Goal: Information Seeking & Learning: Find specific fact

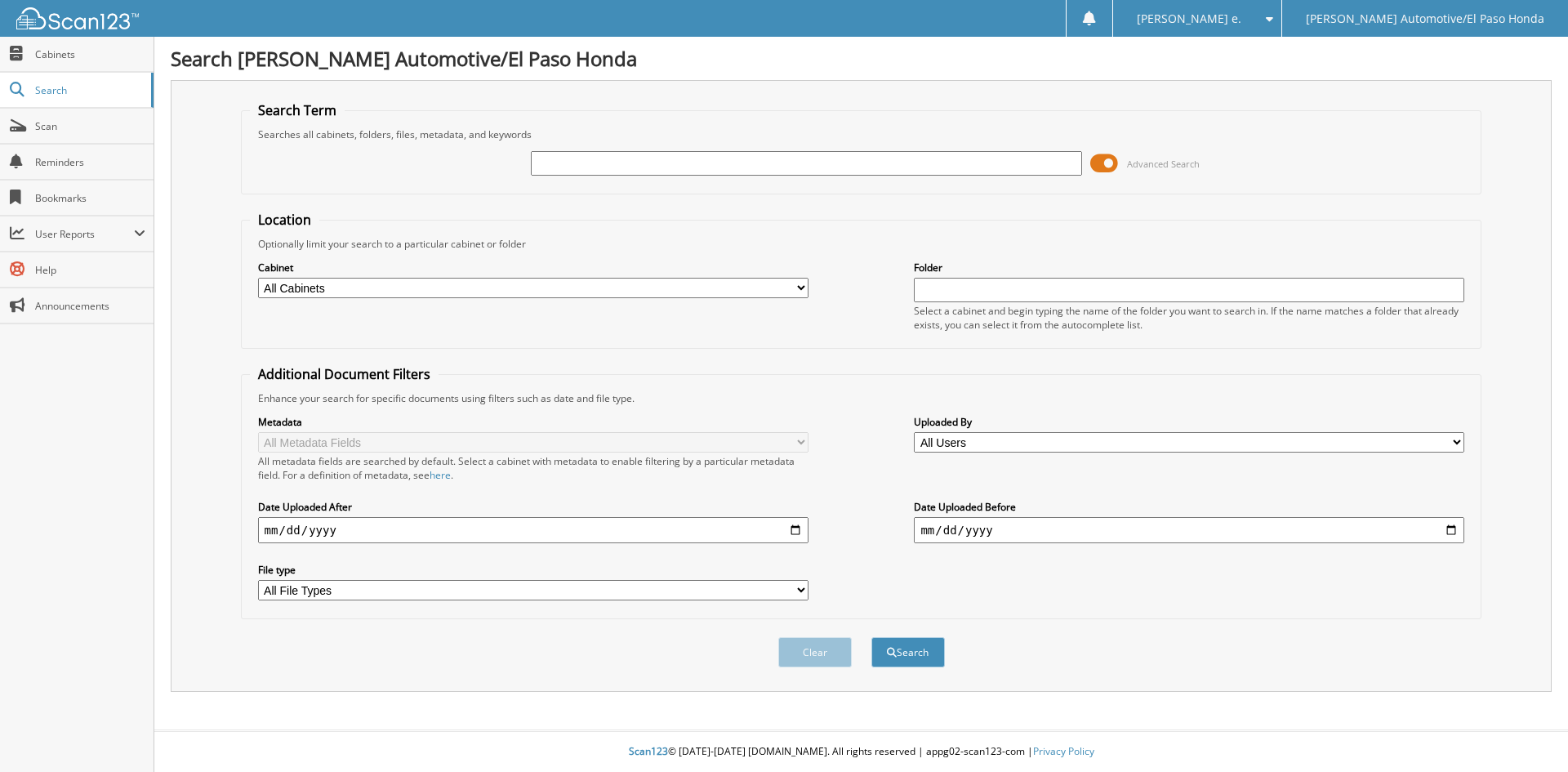
click at [582, 162] on input "text" at bounding box center [805, 163] width 550 height 24
type input "B"
click at [579, 171] on input "text" at bounding box center [805, 163] width 550 height 24
type input "51569"
click at [910, 653] on button "Search" at bounding box center [908, 652] width 74 height 30
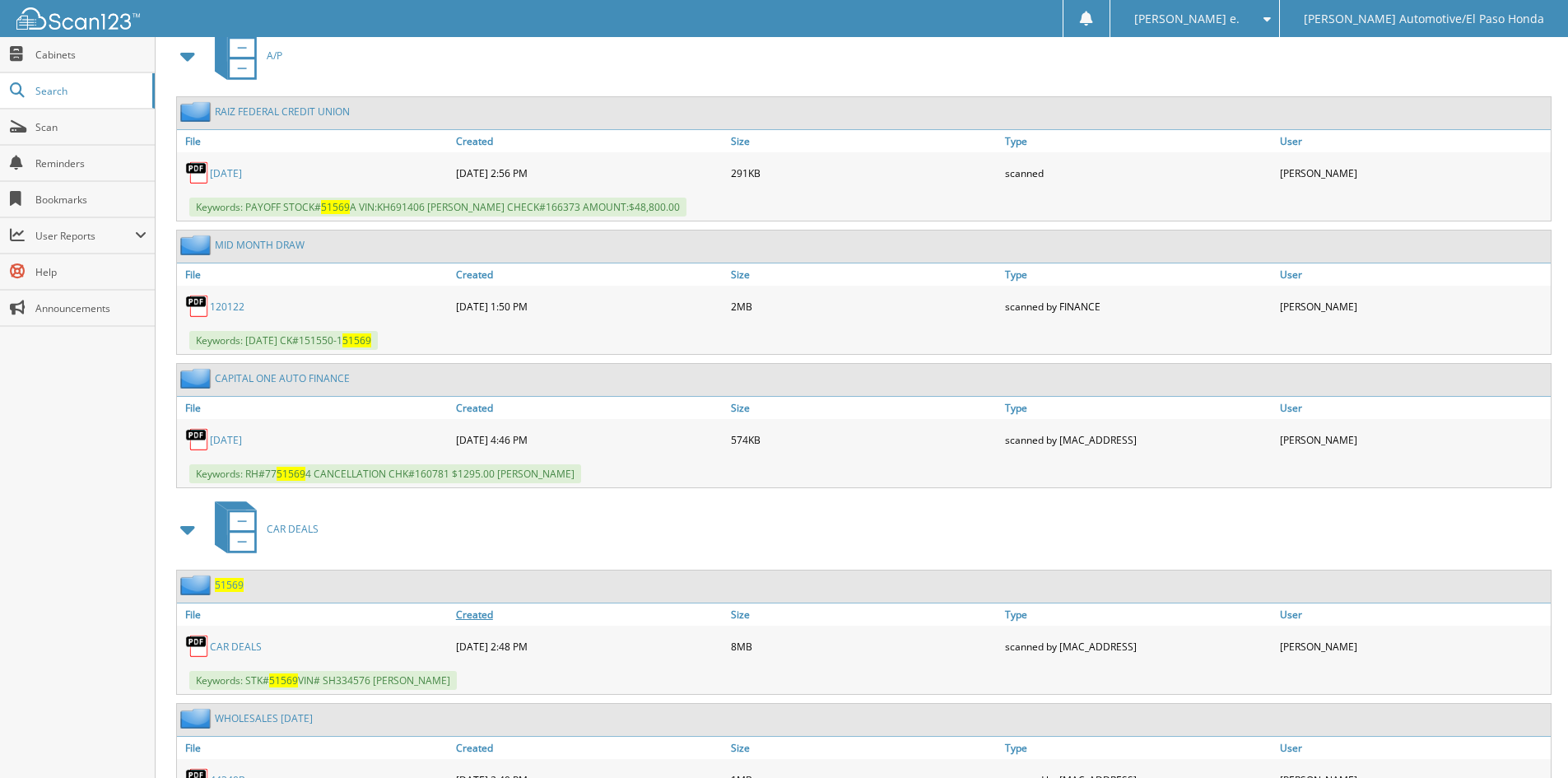
scroll to position [741, 0]
click at [229, 581] on span "51569" at bounding box center [229, 584] width 29 height 14
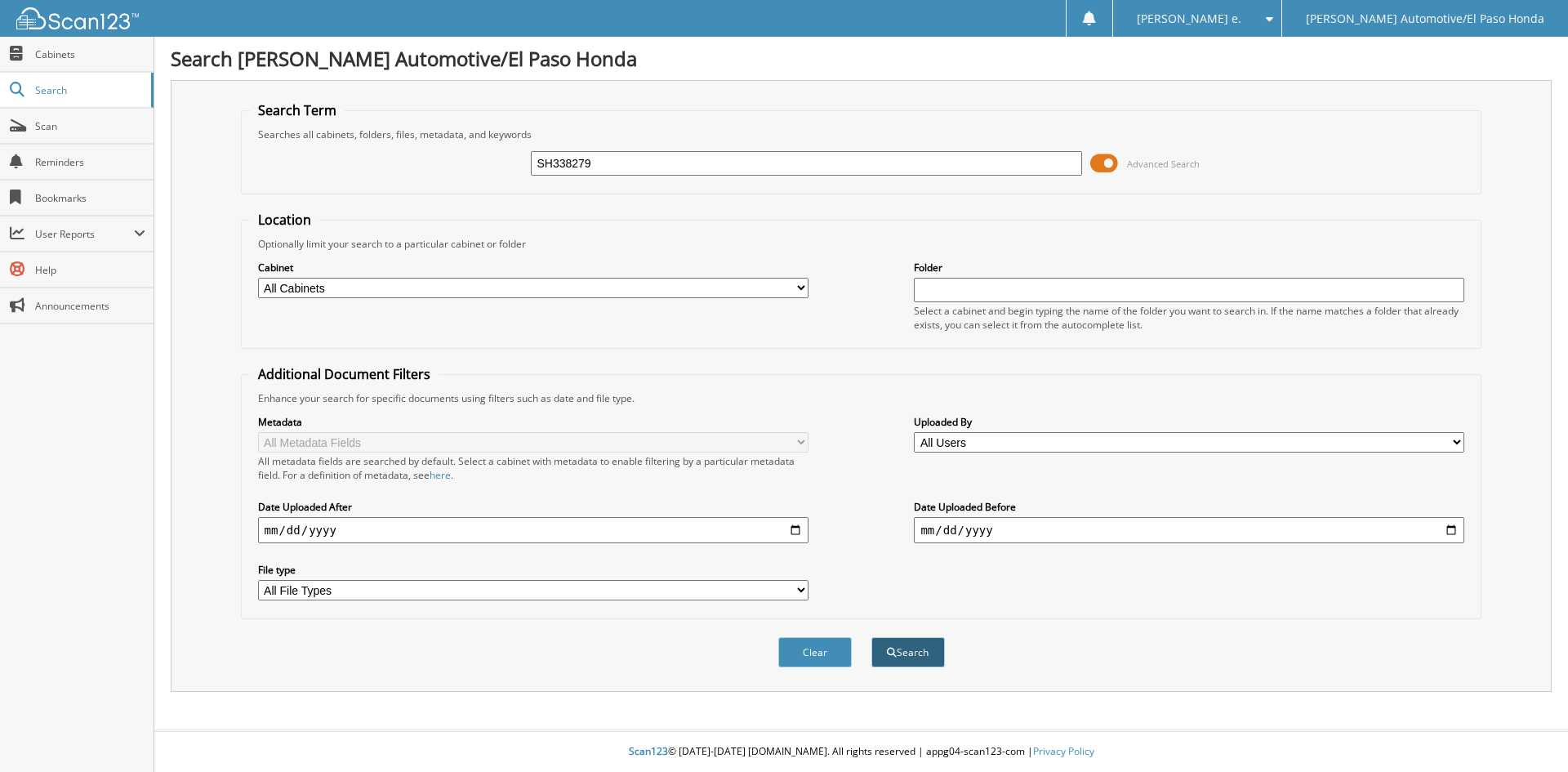
type input "SH338279"
click at [914, 649] on button "Search" at bounding box center [908, 652] width 74 height 30
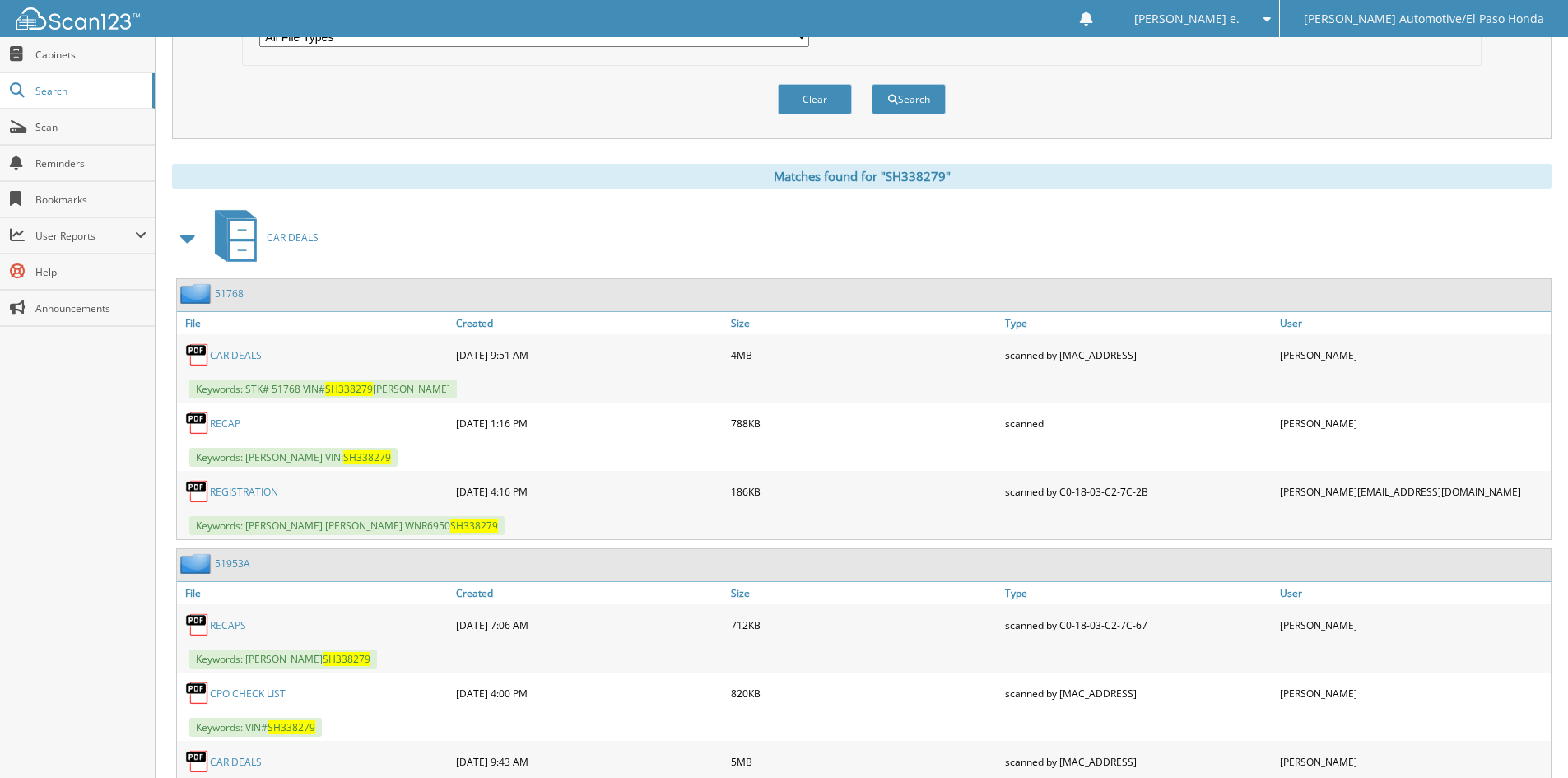
scroll to position [640, 0]
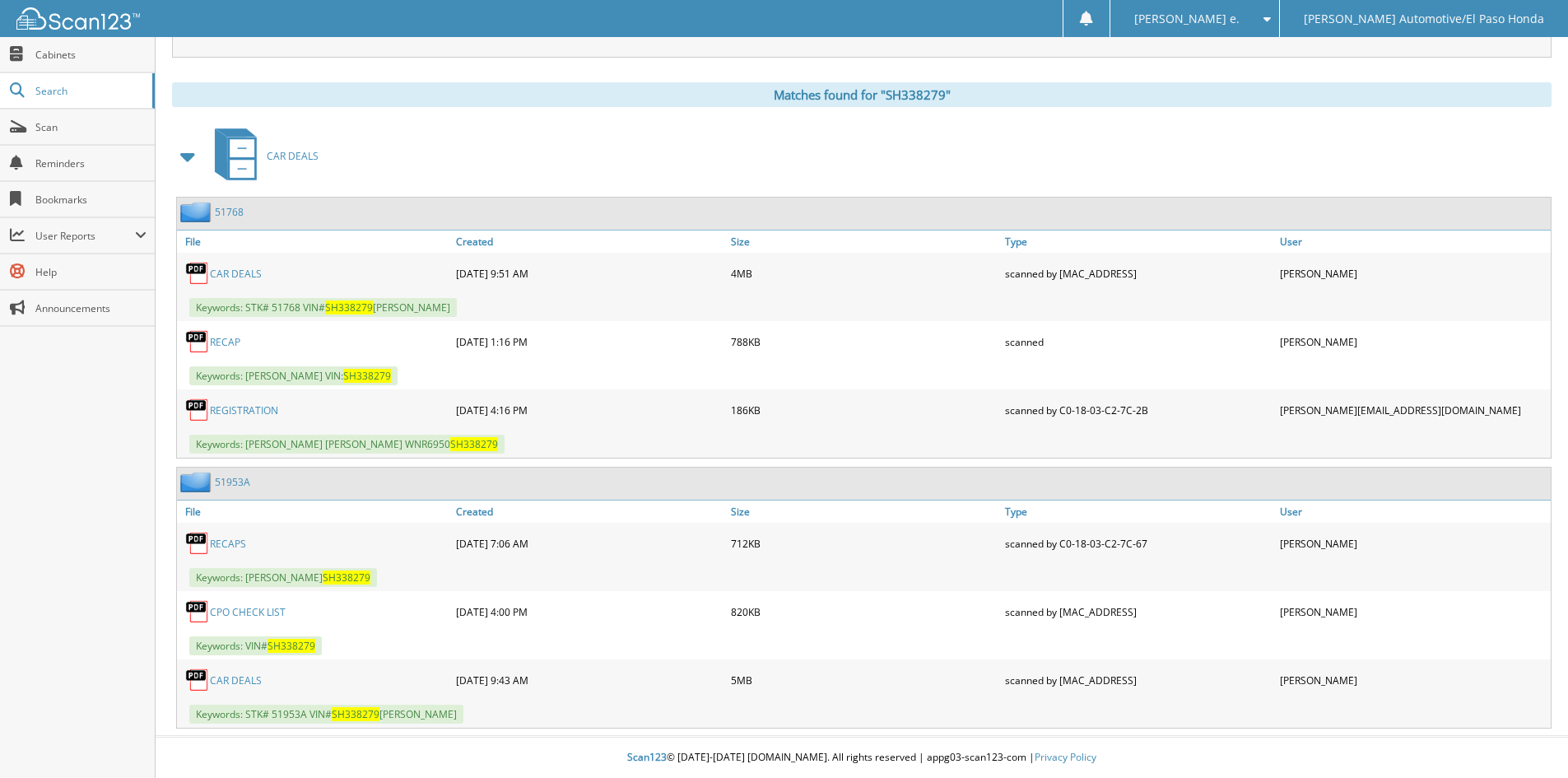
click at [229, 208] on link "51768" at bounding box center [229, 212] width 29 height 14
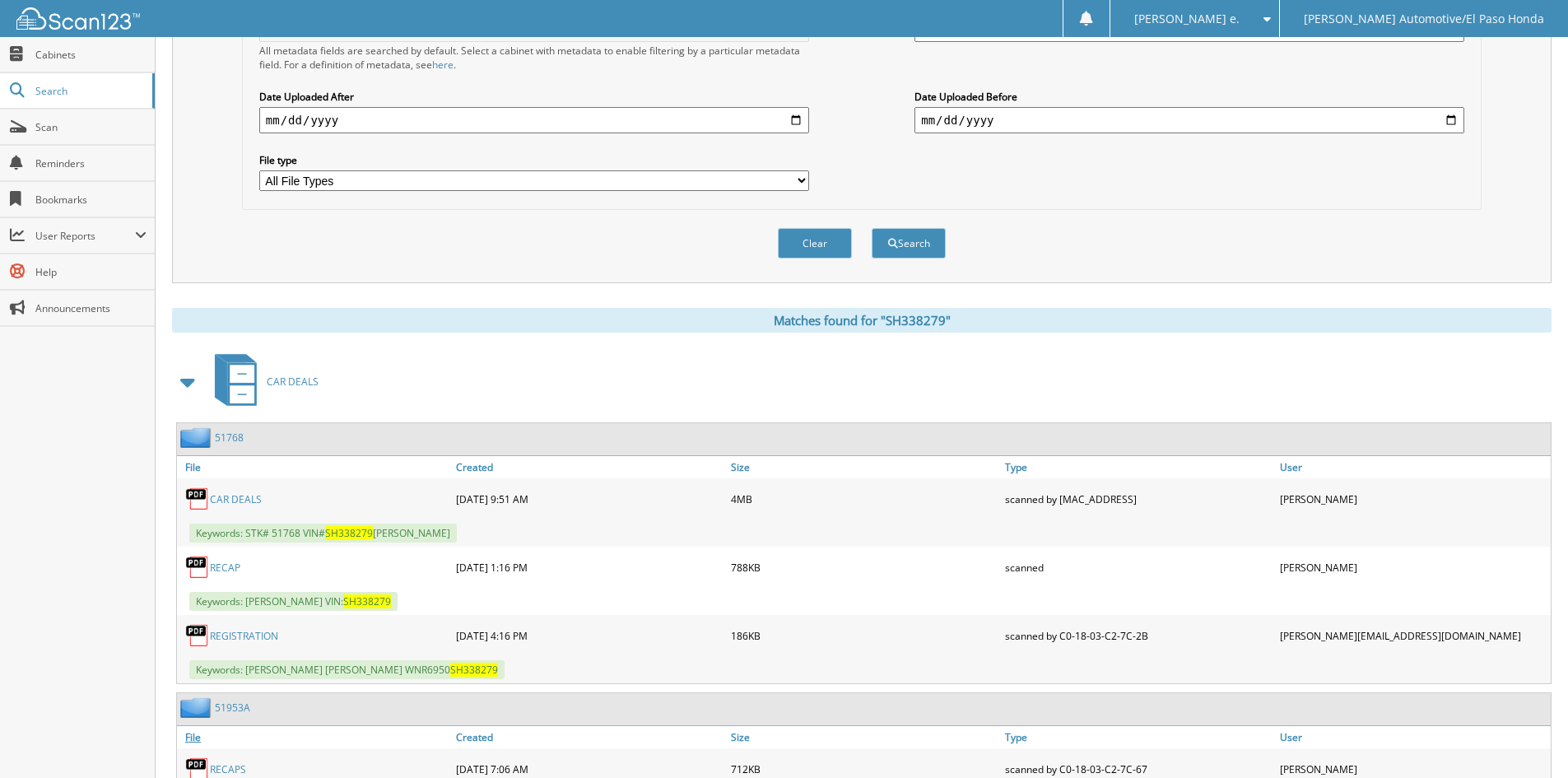
scroll to position [577, 0]
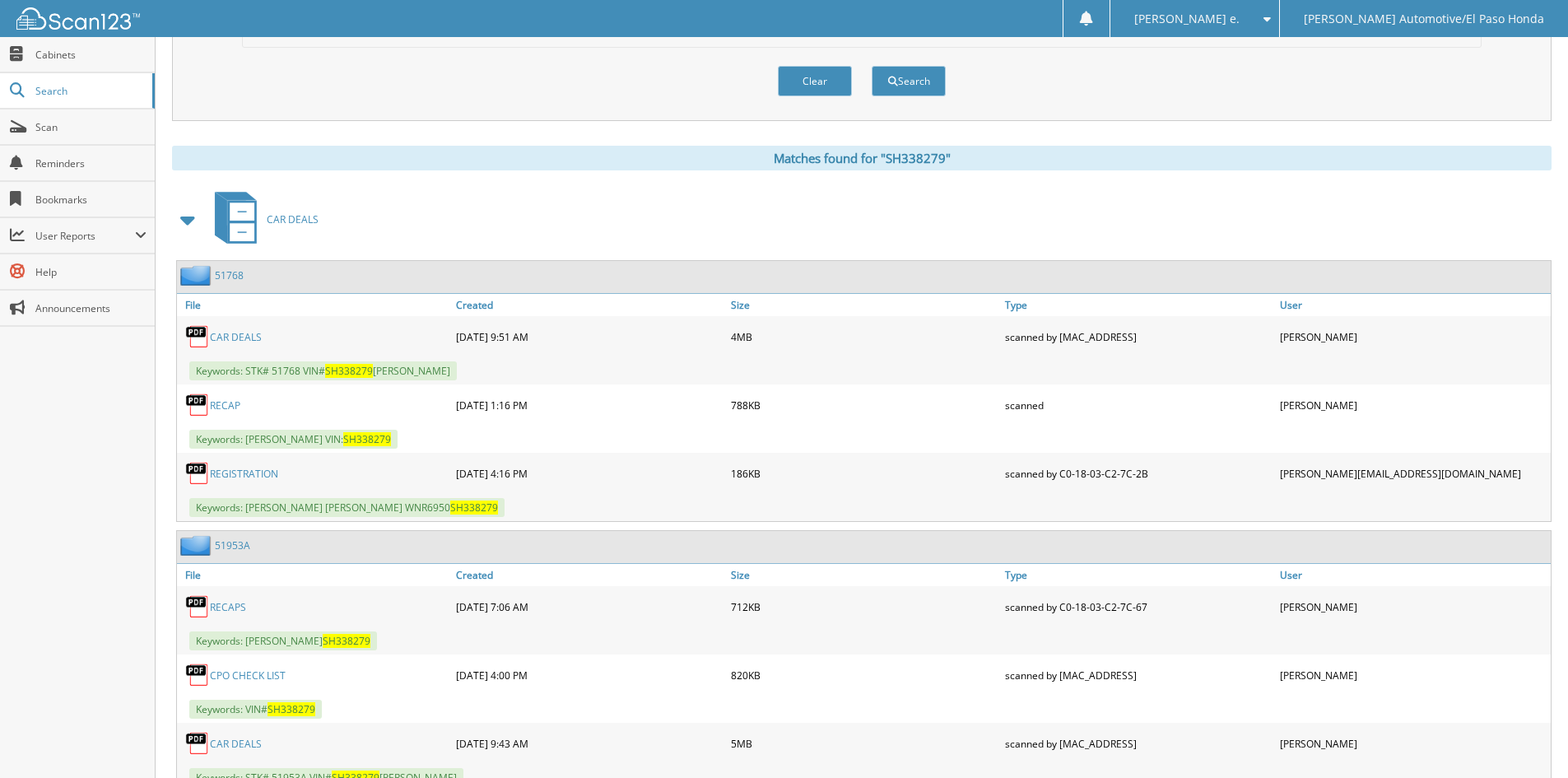
click at [226, 543] on link "51953A" at bounding box center [233, 545] width 36 height 14
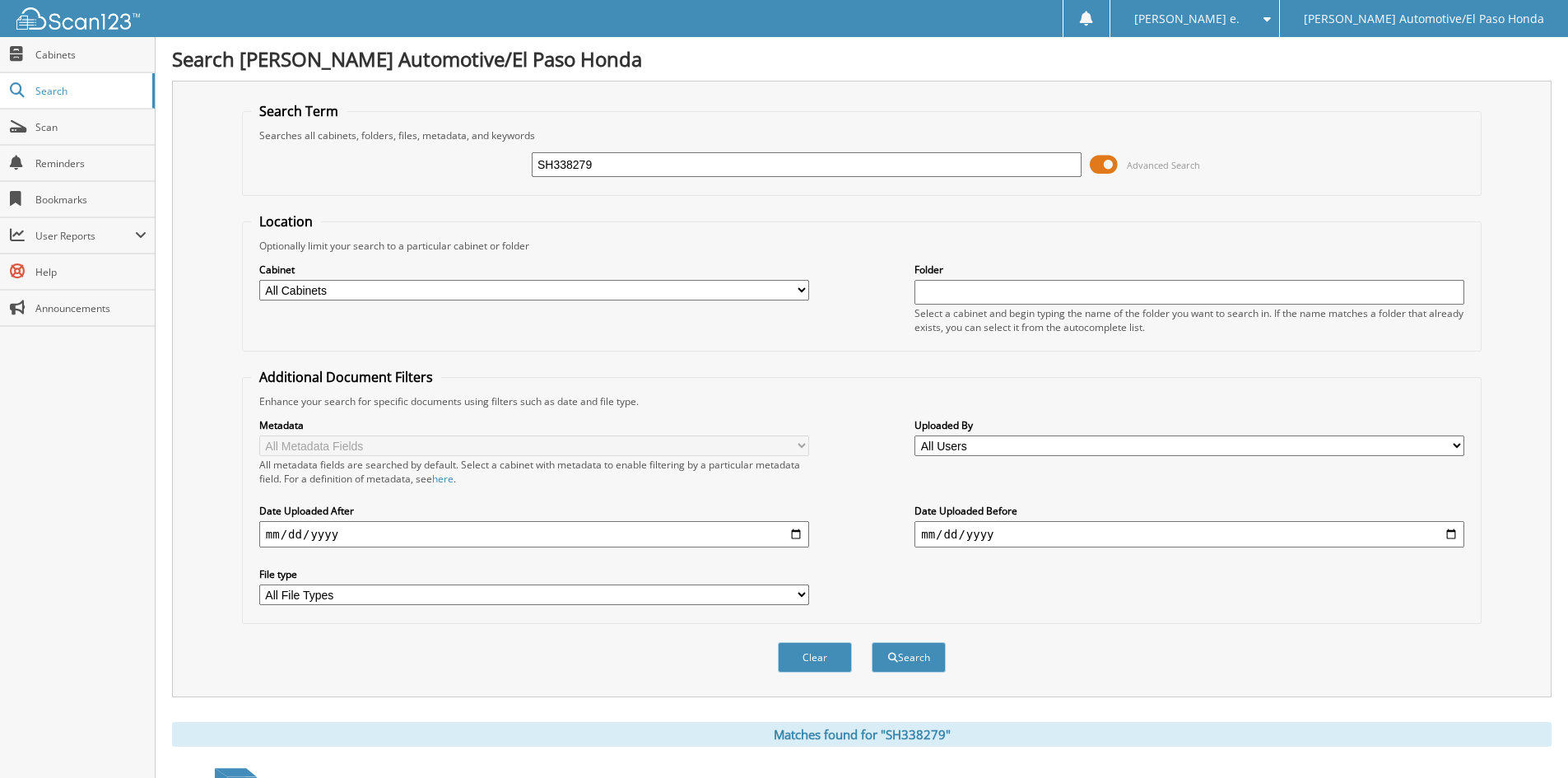
drag, startPoint x: 626, startPoint y: 171, endPoint x: 373, endPoint y: 136, distance: 255.4
click at [373, 136] on fieldset "Search Term Searches all cabinets, folders, files, metadata, and keywords SH338…" at bounding box center [862, 149] width 1239 height 94
type input "51953"
click at [915, 659] on button "Search" at bounding box center [909, 657] width 75 height 30
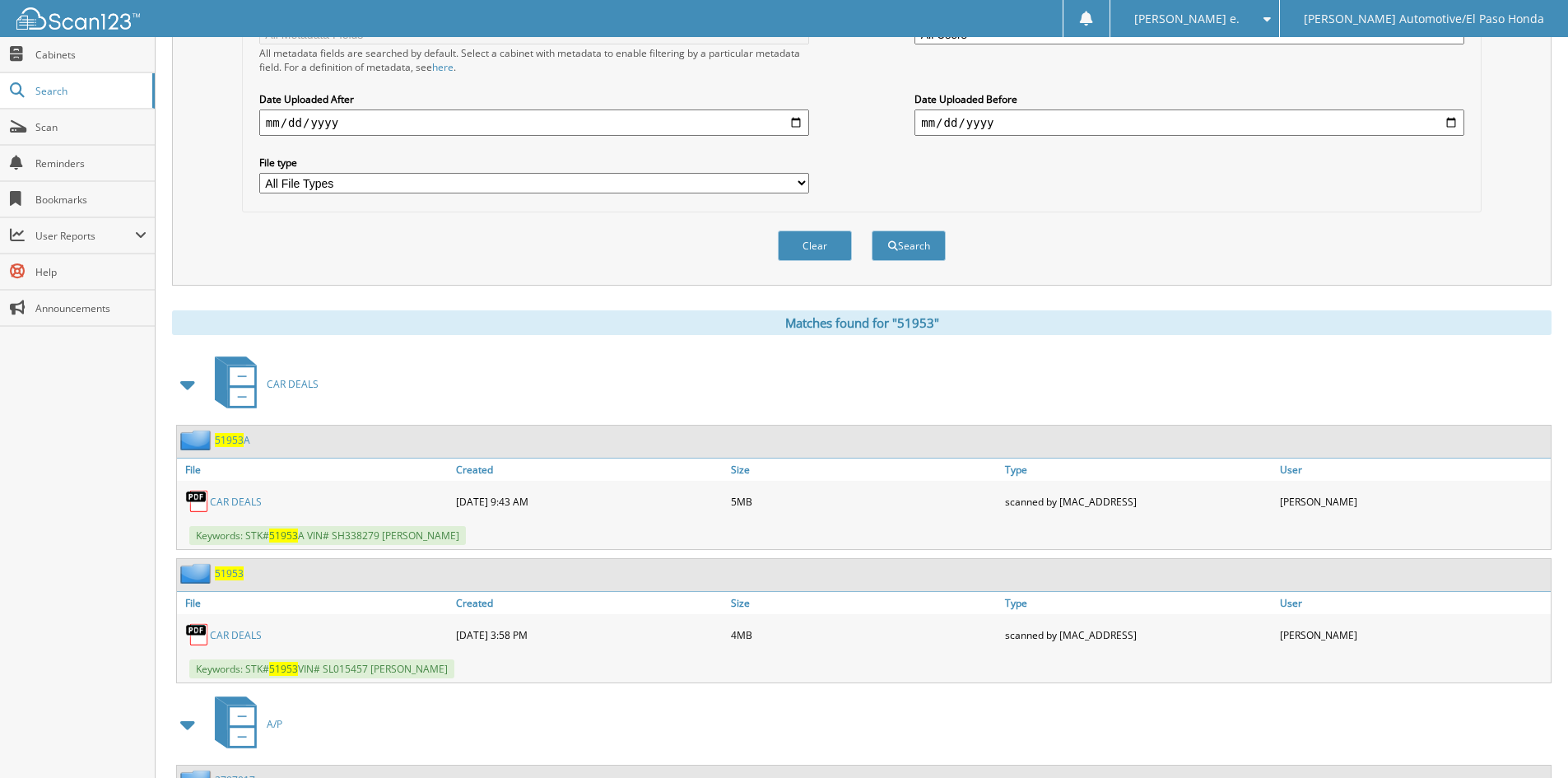
scroll to position [574, 0]
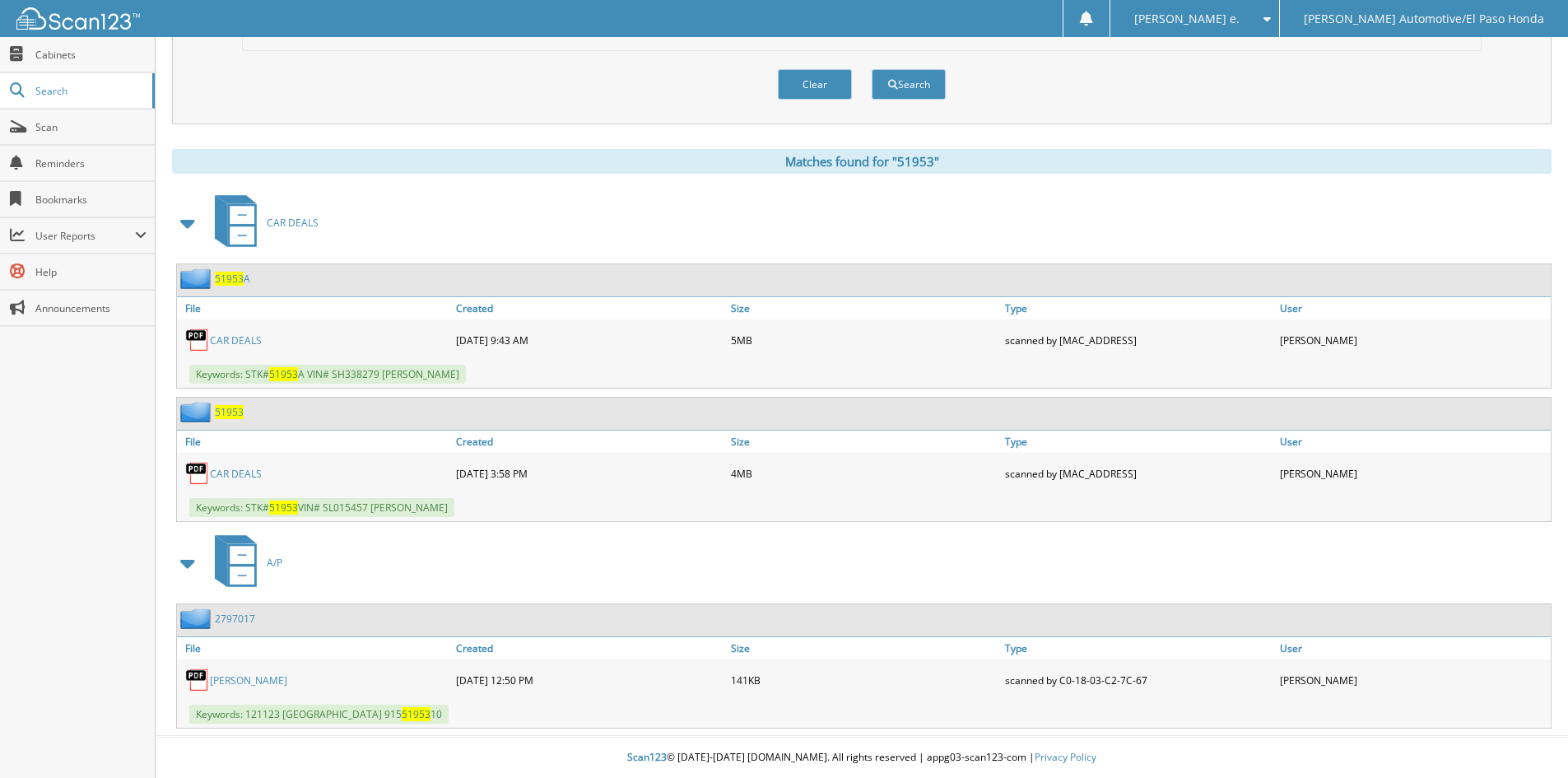
click at [226, 410] on span "51953" at bounding box center [229, 411] width 29 height 14
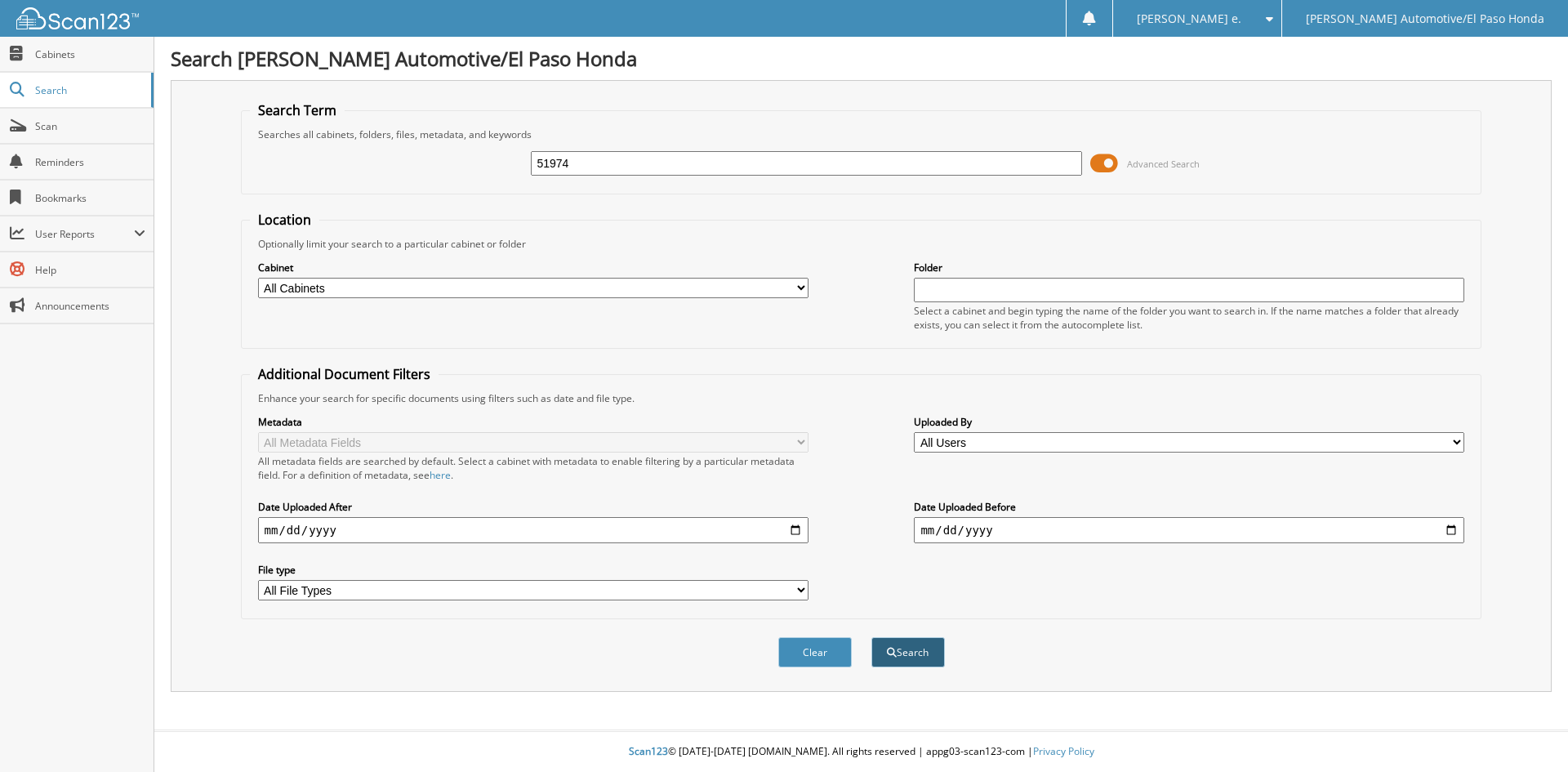
type input "51974"
click at [929, 651] on button "Search" at bounding box center [908, 652] width 74 height 30
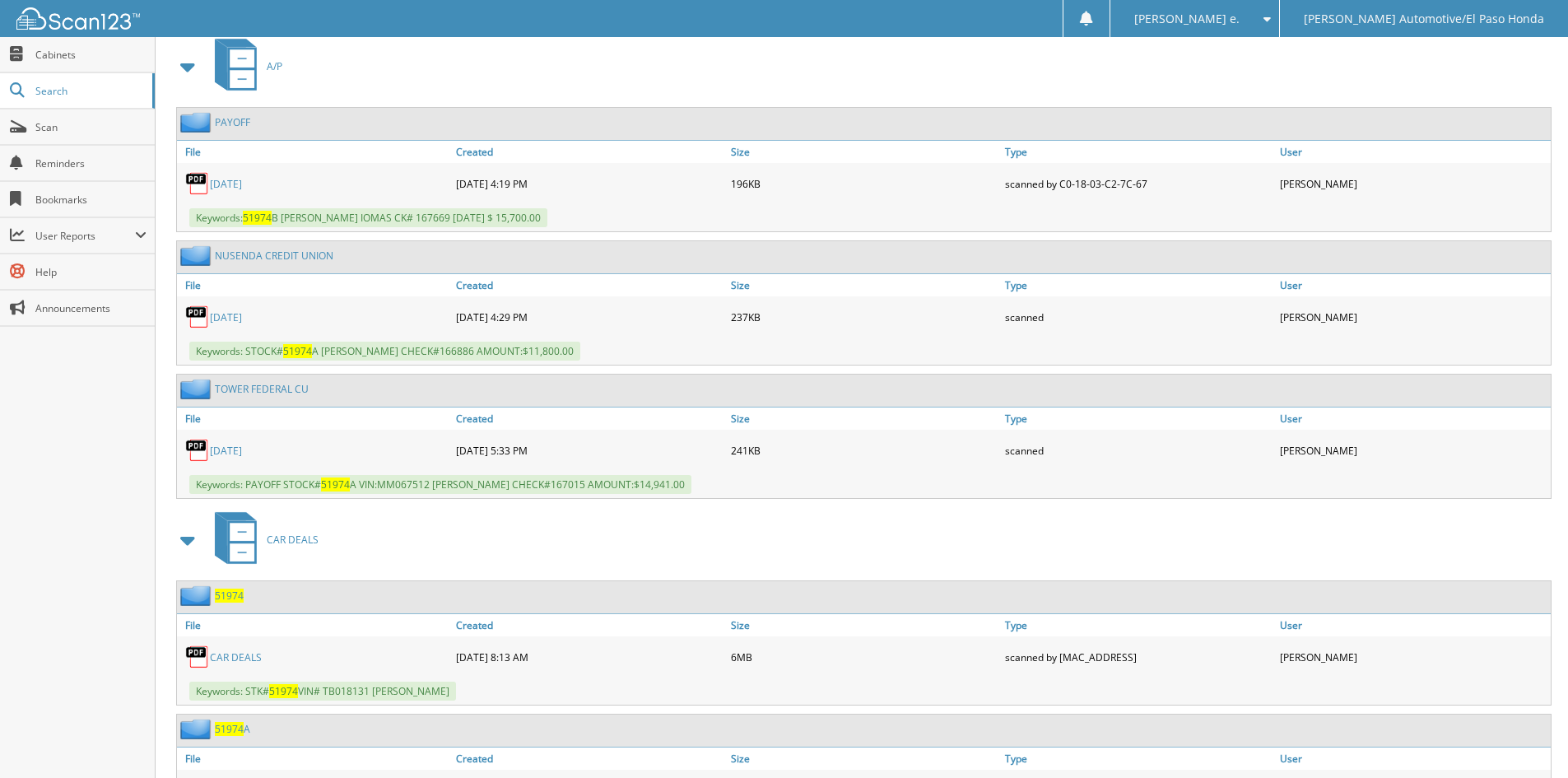
scroll to position [882, 0]
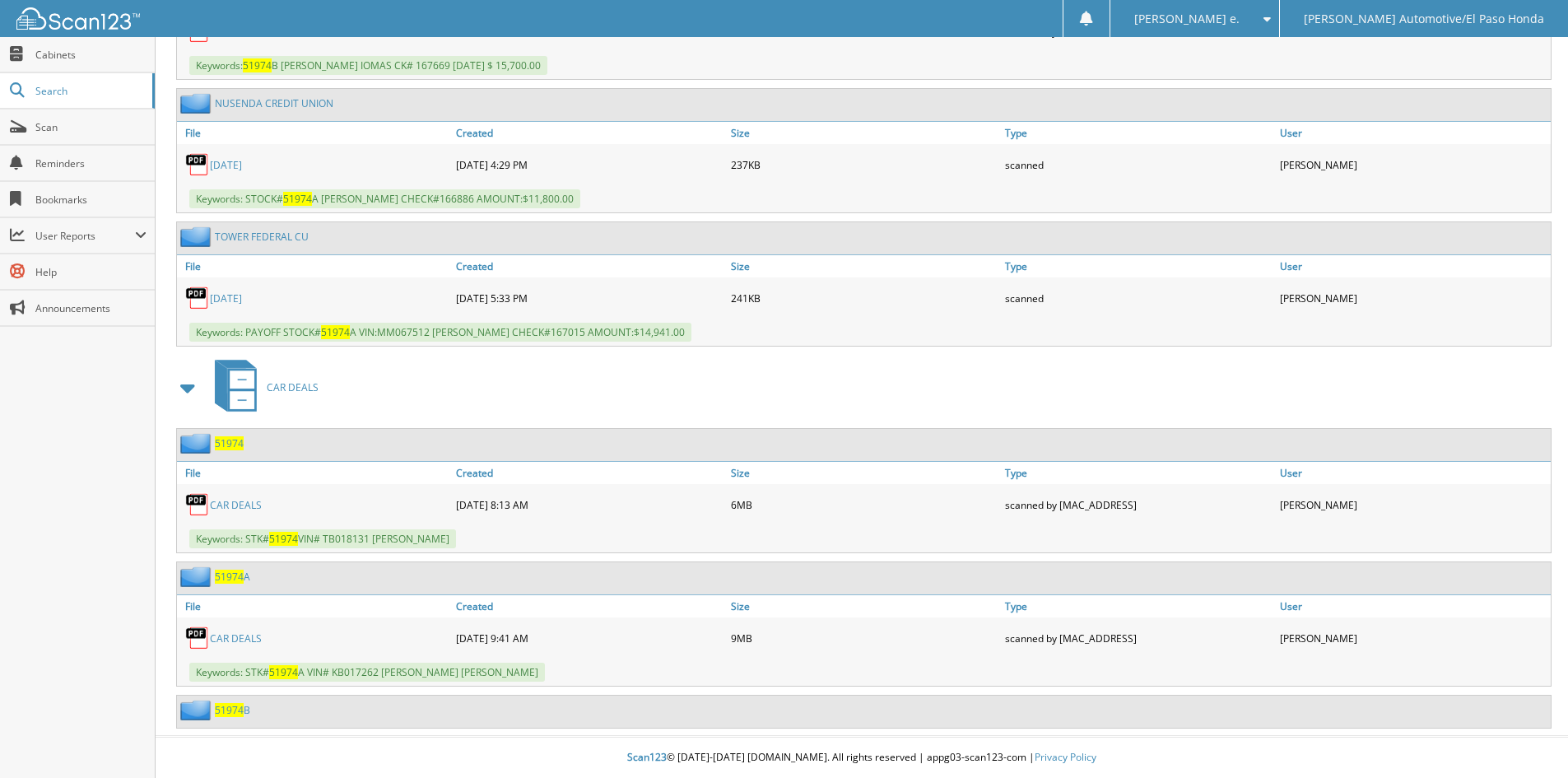
click at [231, 440] on span "51974" at bounding box center [229, 443] width 29 height 14
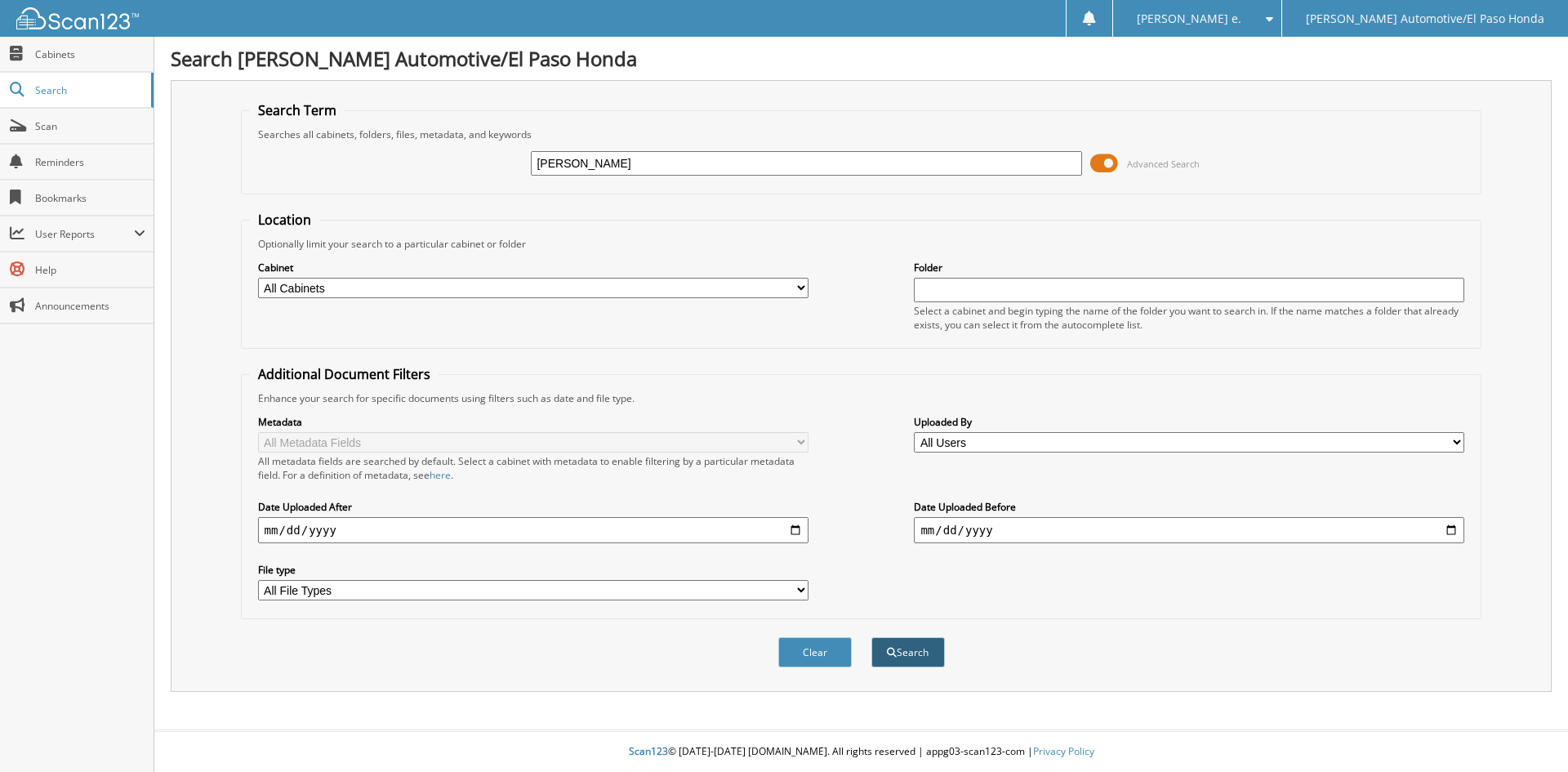
type input "[PERSON_NAME]"
click at [920, 651] on button "Search" at bounding box center [908, 652] width 74 height 30
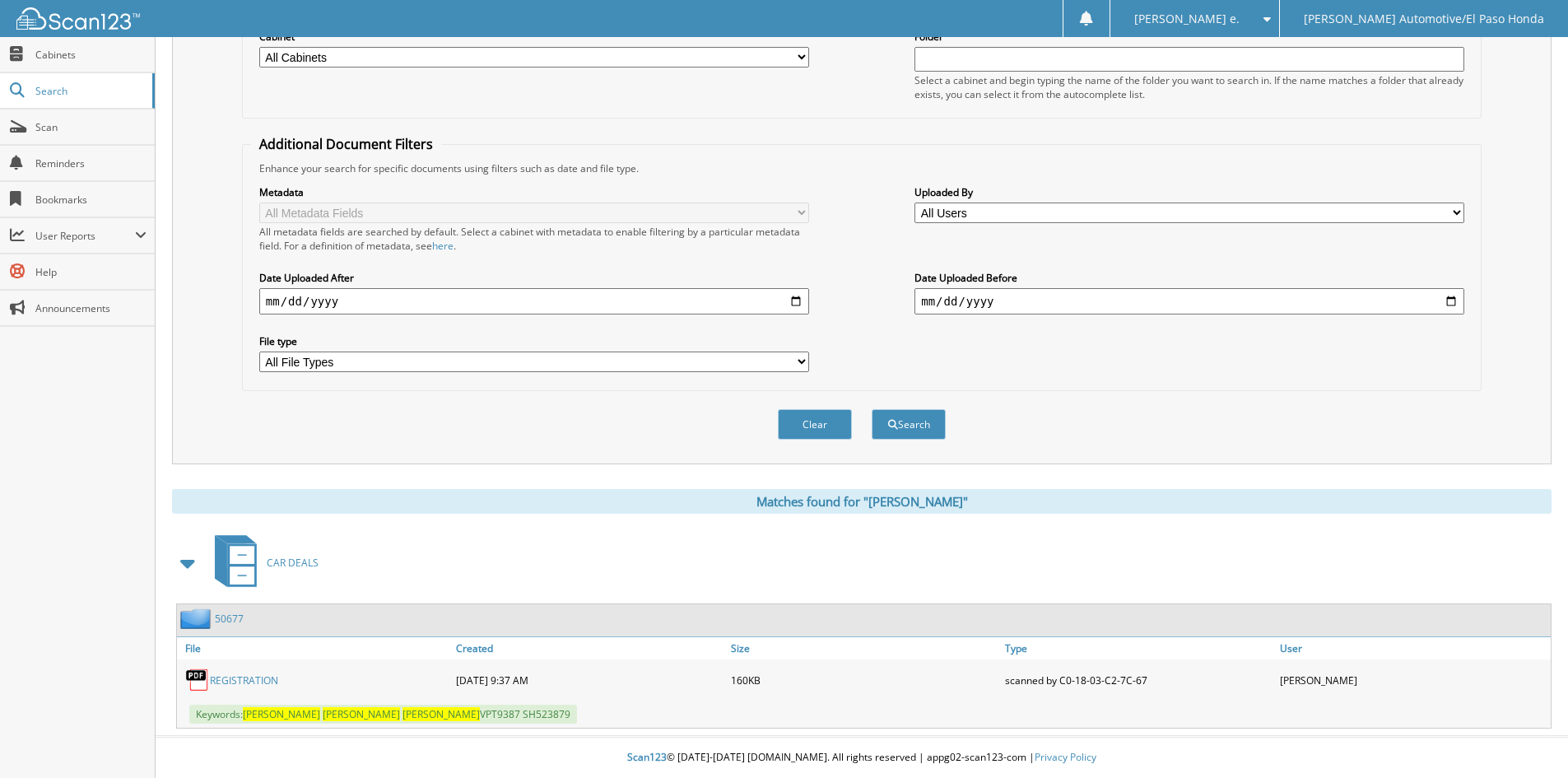
click at [223, 617] on link "50677" at bounding box center [229, 618] width 29 height 14
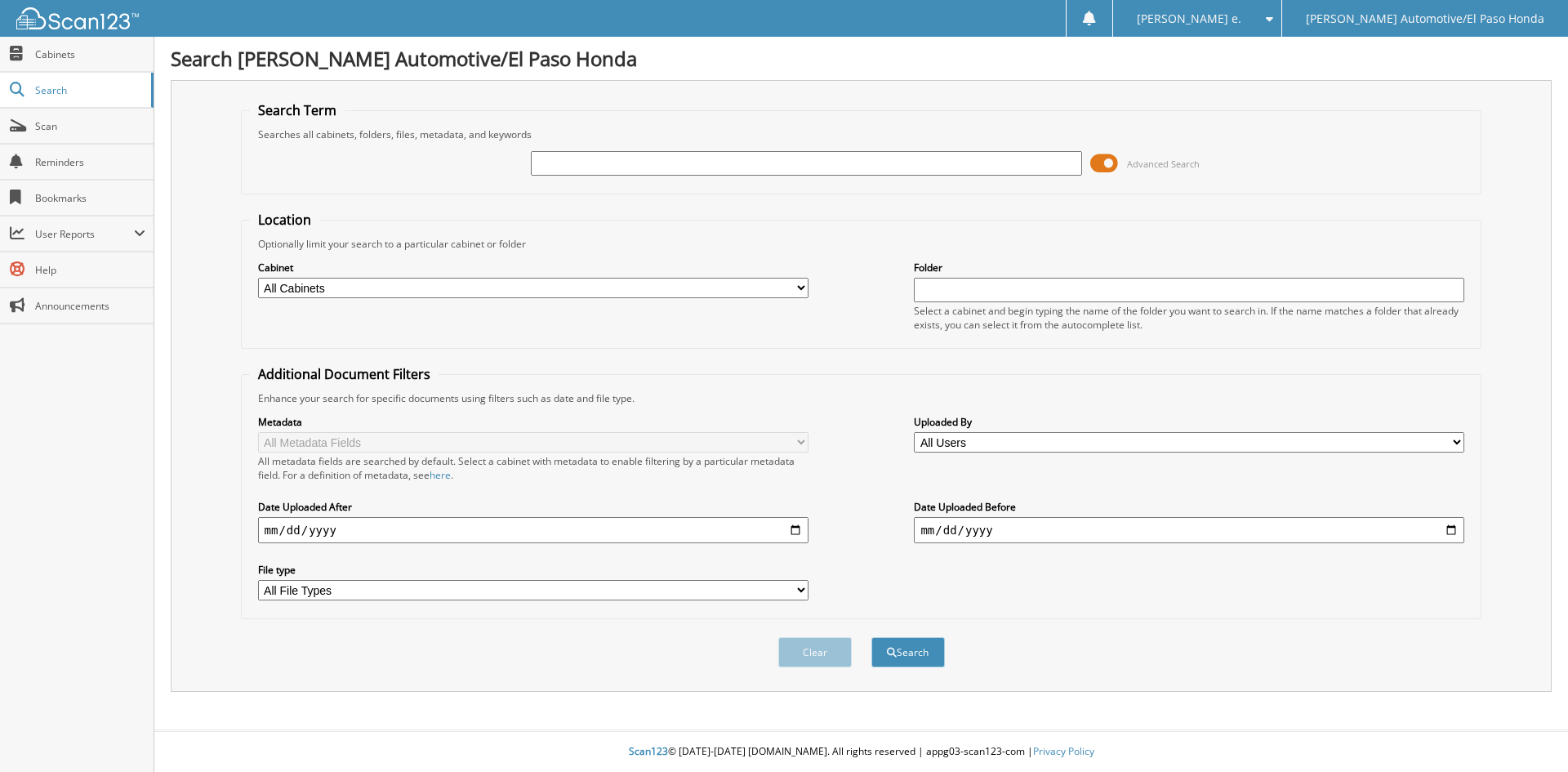
click at [570, 169] on input "text" at bounding box center [805, 163] width 550 height 24
type input "94825"
click at [916, 647] on button "Search" at bounding box center [908, 652] width 74 height 30
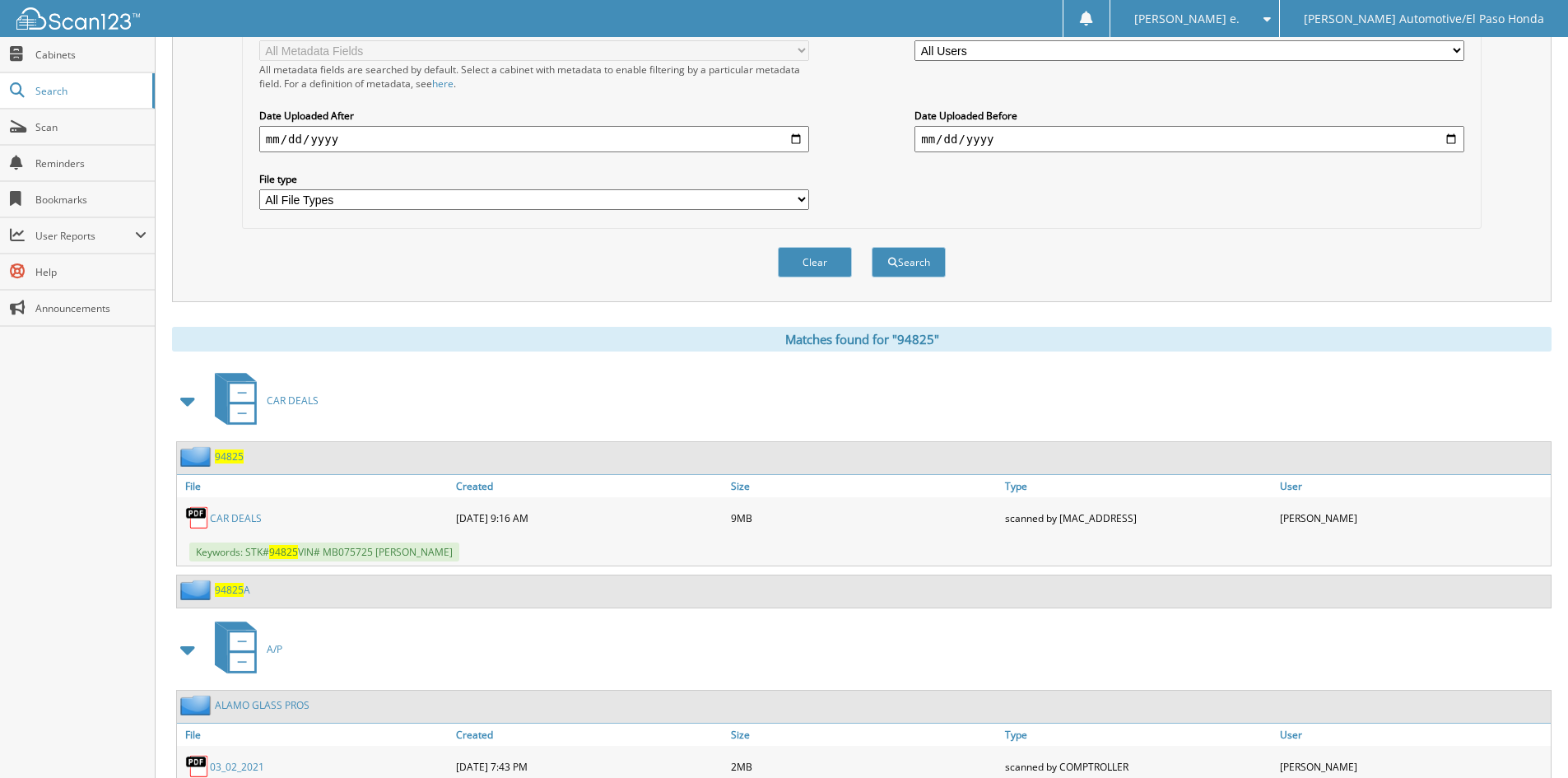
scroll to position [483, 0]
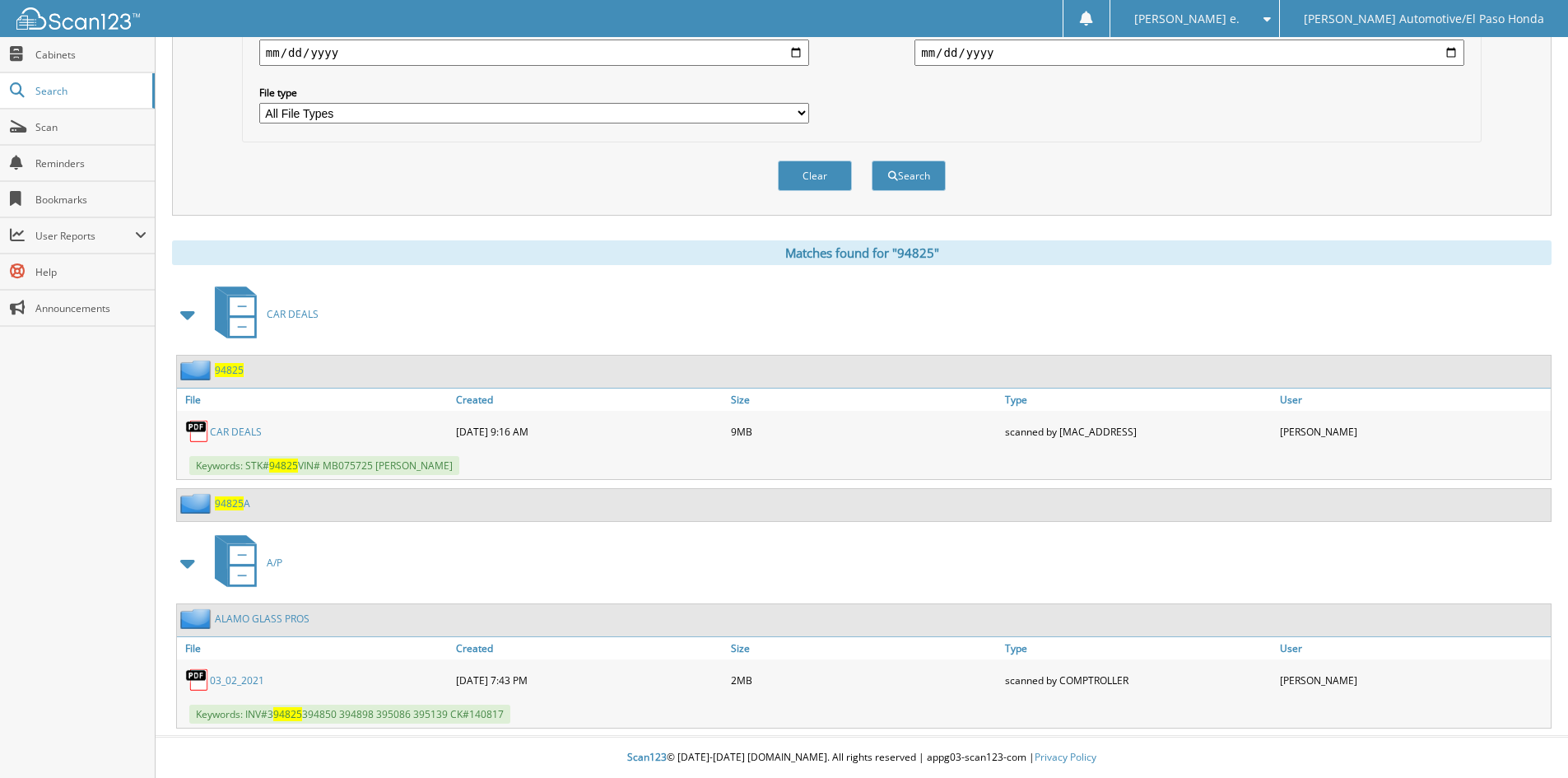
click at [223, 497] on span "94825" at bounding box center [229, 503] width 29 height 14
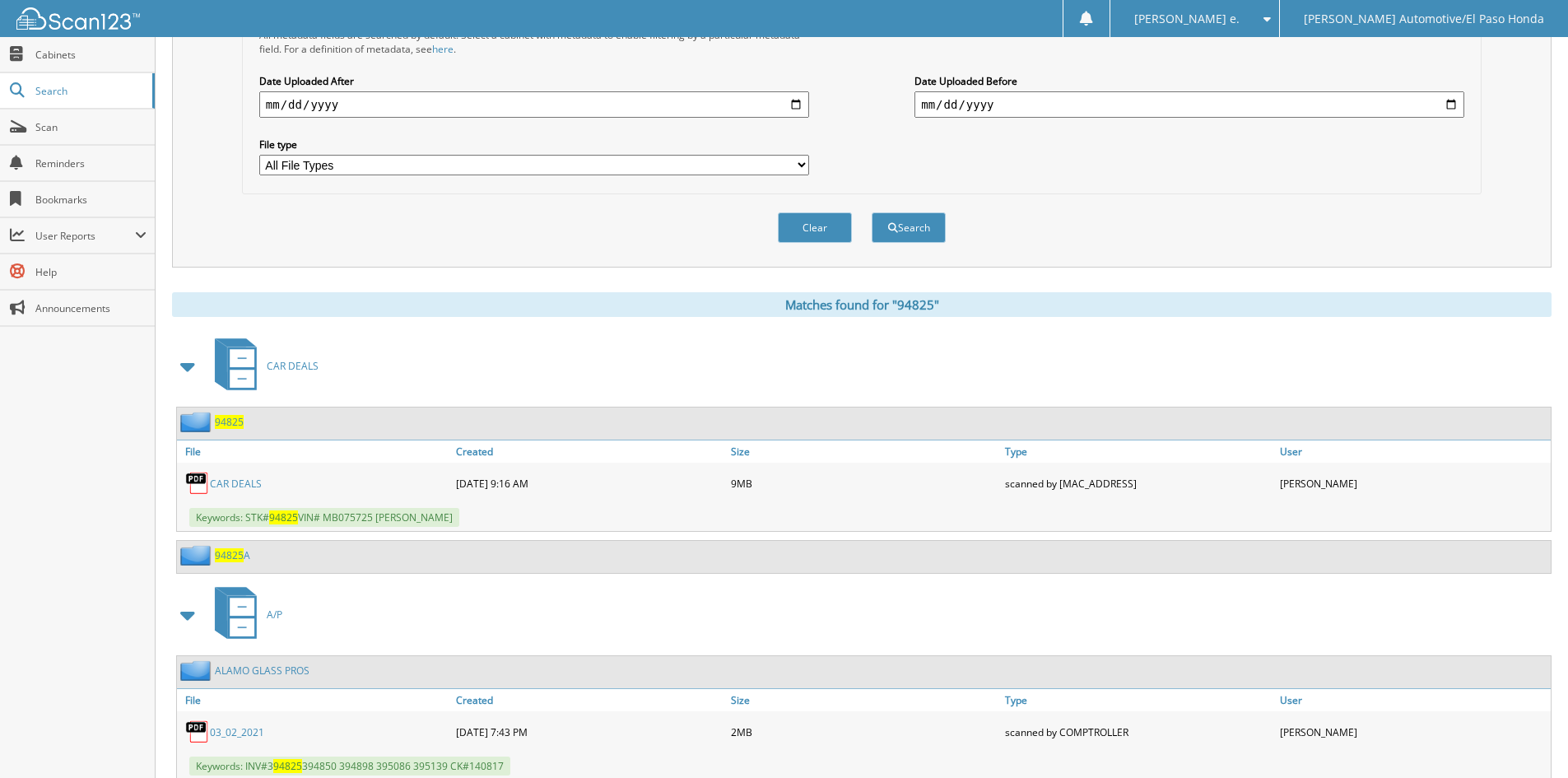
scroll to position [400, 0]
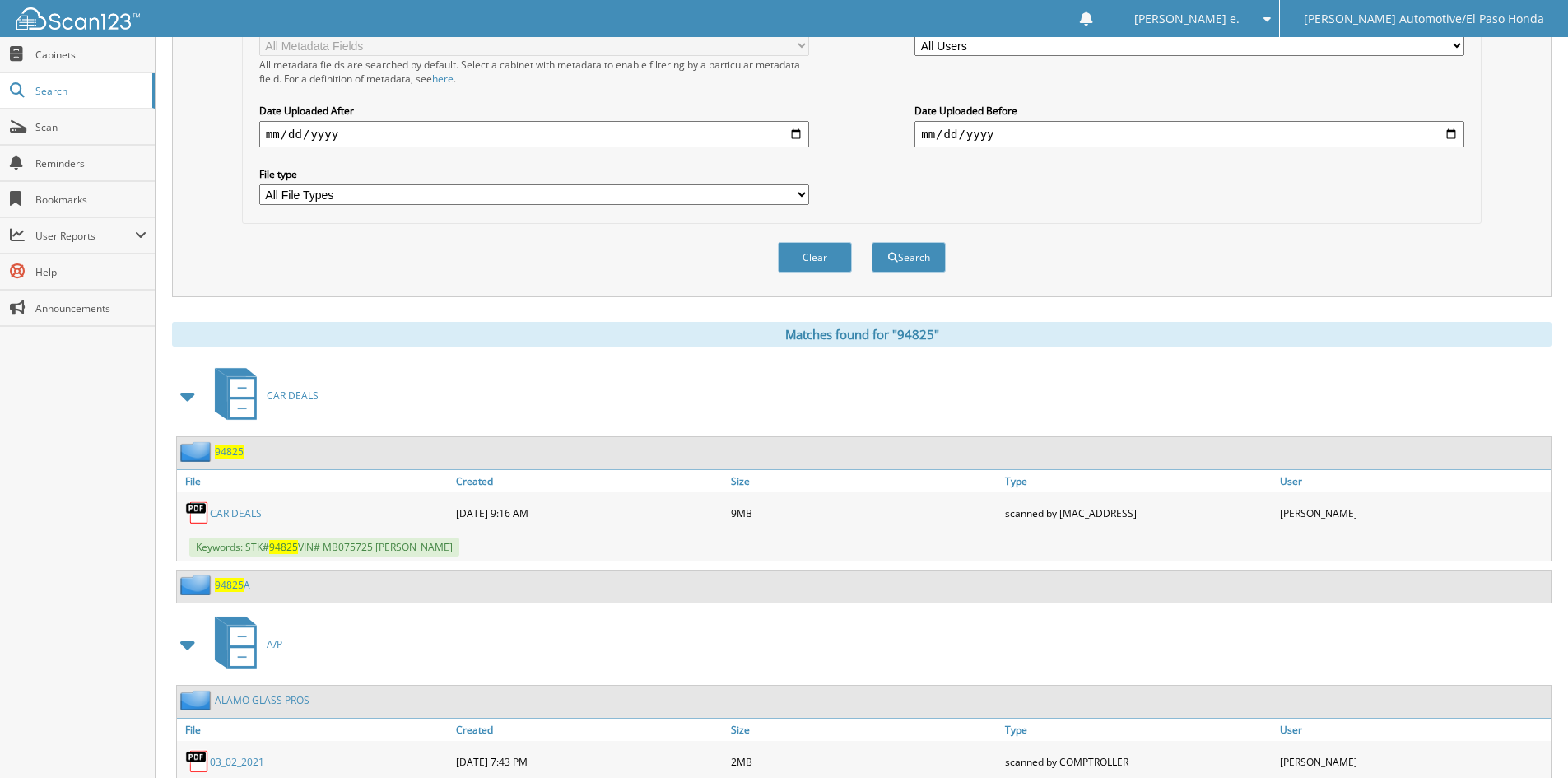
click at [232, 450] on span "94825" at bounding box center [229, 451] width 29 height 14
